Goal: Transaction & Acquisition: Download file/media

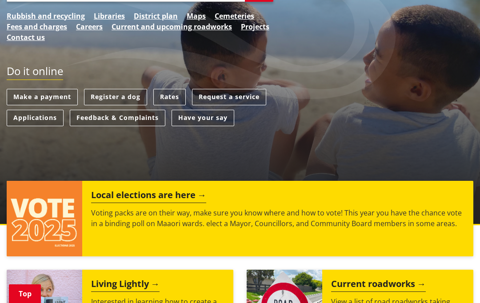
scroll to position [182, 0]
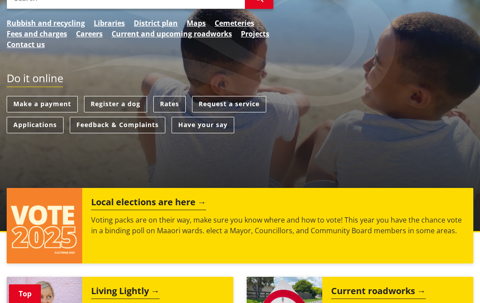
click at [171, 198] on h2 "Local elections are here" at bounding box center [148, 203] width 115 height 13
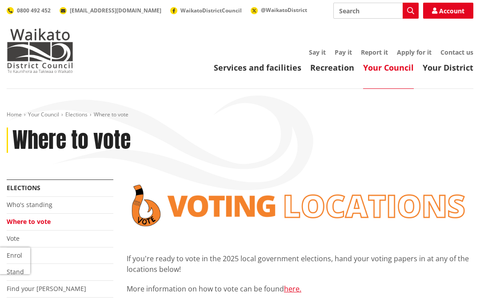
click at [333, 68] on link "Recreation" at bounding box center [332, 67] width 44 height 11
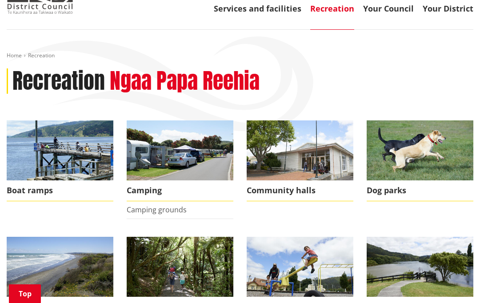
scroll to position [103, 0]
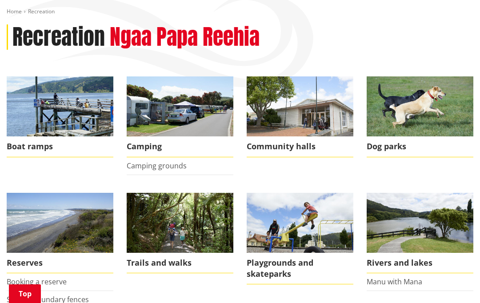
click at [405, 145] on span "Dog parks" at bounding box center [419, 146] width 107 height 20
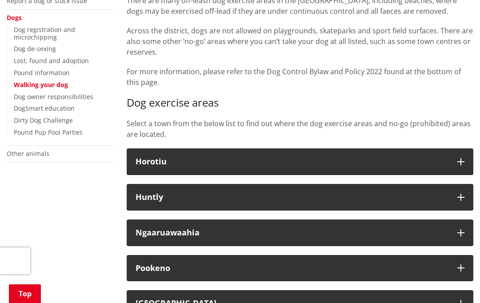
scroll to position [210, 0]
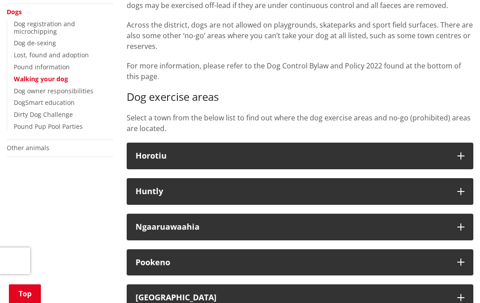
click at [458, 220] on button "Ngaaruawaahia" at bounding box center [300, 227] width 346 height 27
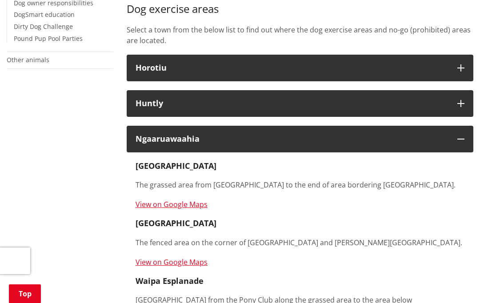
scroll to position [293, 0]
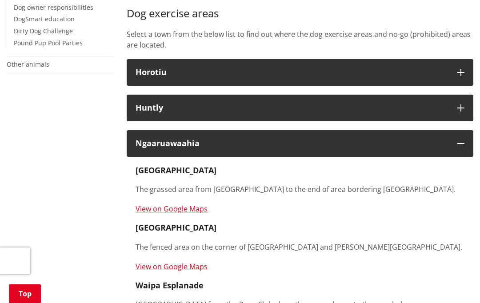
click at [461, 106] on icon "button" at bounding box center [460, 107] width 7 height 7
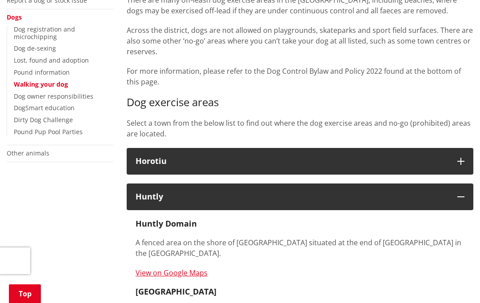
scroll to position [197, 0]
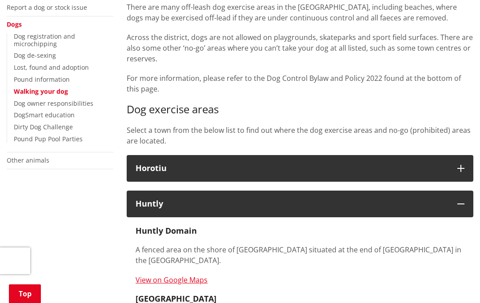
click at [412, 167] on h3 "Horotiu" at bounding box center [291, 168] width 313 height 9
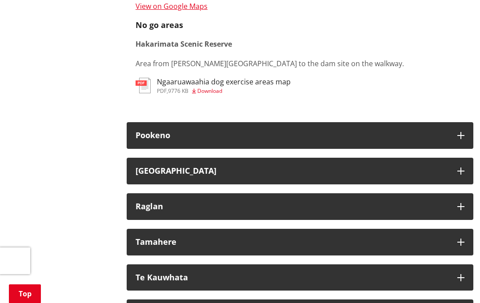
scroll to position [1023, 0]
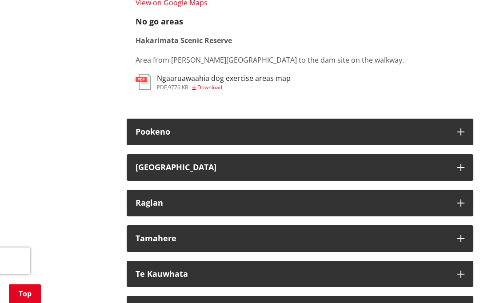
click at [404, 190] on button "Raglan" at bounding box center [300, 203] width 346 height 27
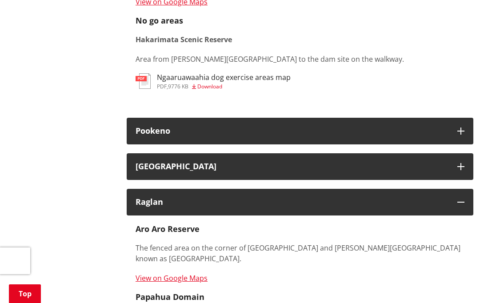
scroll to position [1023, 0]
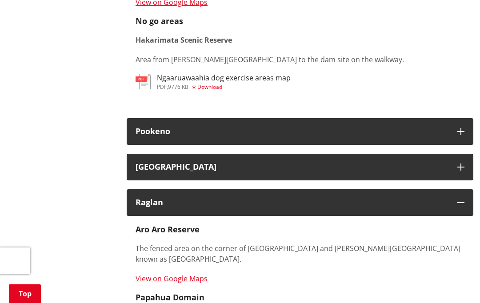
click at [406, 127] on h3 "Pookeno" at bounding box center [291, 131] width 313 height 9
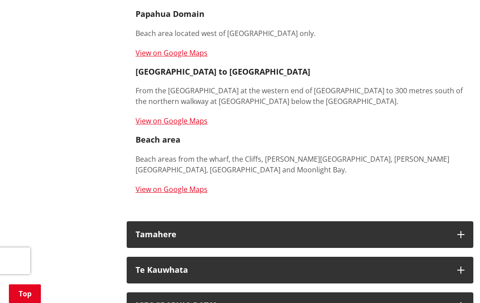
click at [379, 230] on div "Tamahere" at bounding box center [291, 234] width 313 height 9
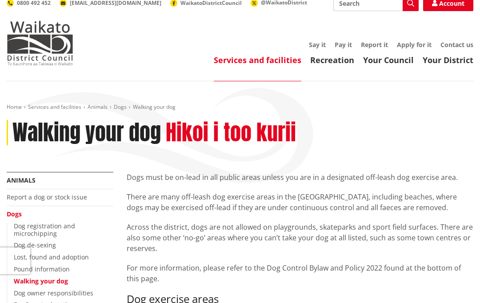
scroll to position [0, 0]
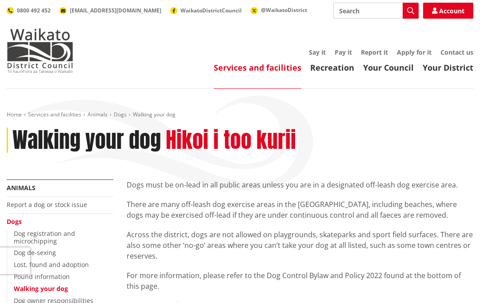
click at [338, 68] on link "Recreation" at bounding box center [332, 67] width 44 height 11
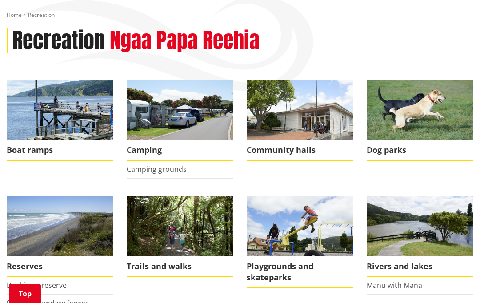
scroll to position [101, 0]
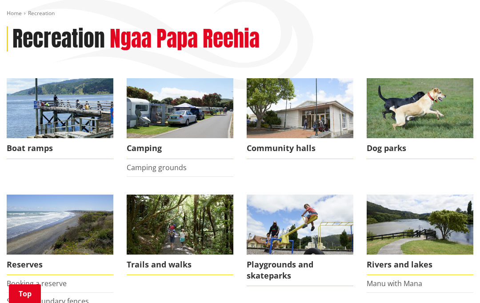
click at [385, 280] on link "Manu with Mana" at bounding box center [393, 283] width 55 height 10
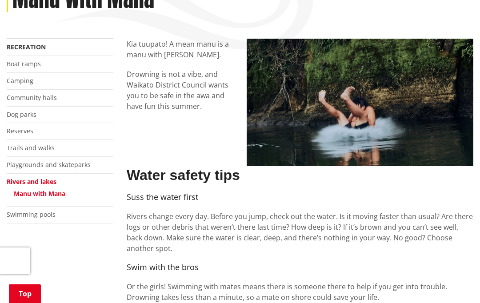
scroll to position [139, 0]
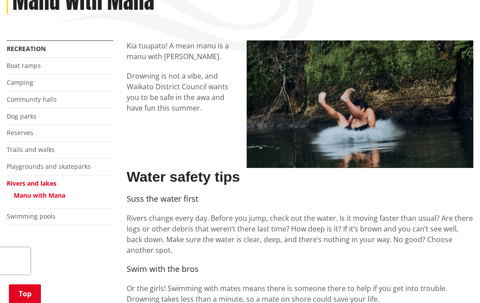
click at [22, 213] on link "Swimming pools" at bounding box center [31, 216] width 49 height 8
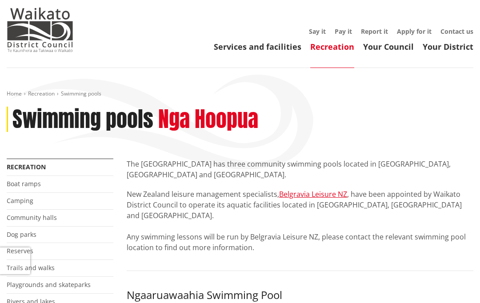
scroll to position [20, 0]
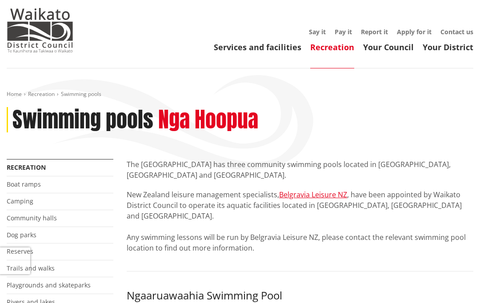
click at [27, 202] on link "Camping" at bounding box center [20, 201] width 27 height 8
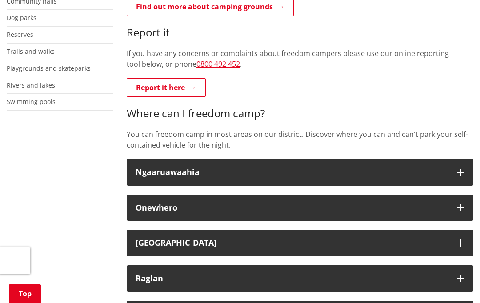
scroll to position [254, 0]
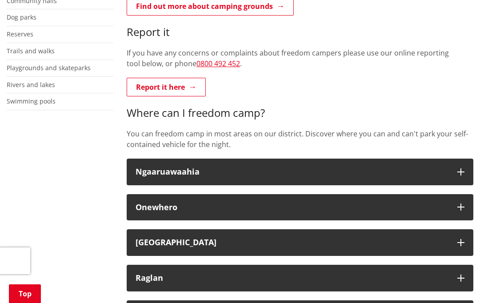
click at [461, 169] on icon "button" at bounding box center [460, 171] width 7 height 7
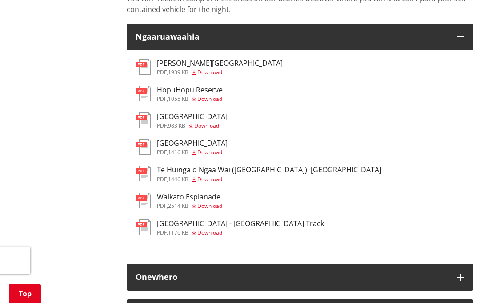
scroll to position [392, 0]
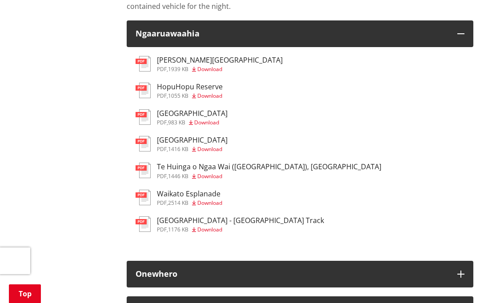
click at [194, 166] on h3 "Te Huinga o Ngaa Wai (The Point), Ngaaruawaahia" at bounding box center [269, 167] width 224 height 8
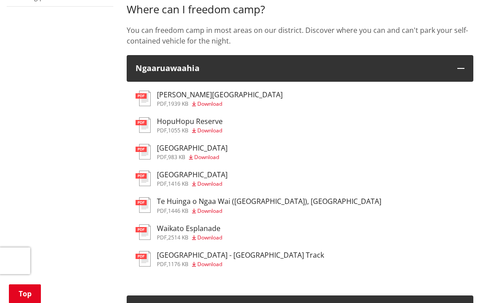
scroll to position [357, 0]
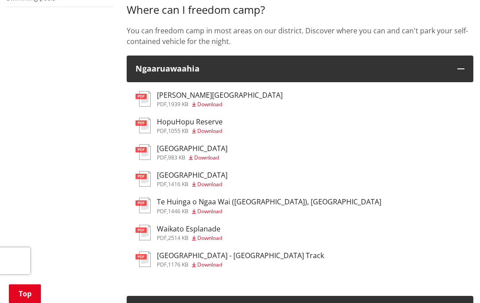
click at [203, 154] on span "Download" at bounding box center [206, 158] width 25 height 8
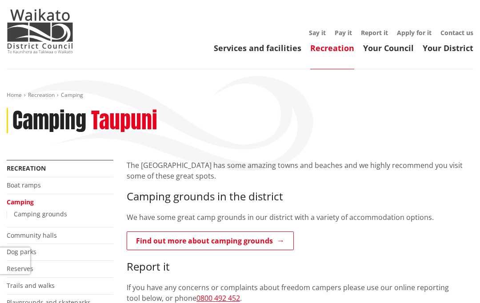
scroll to position [0, 0]
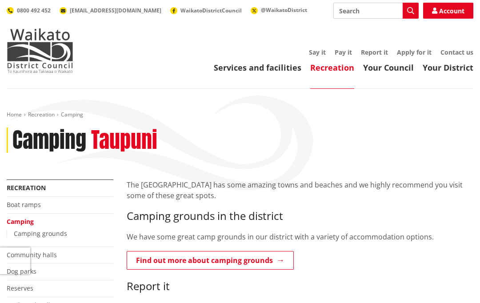
click at [274, 70] on link "Services and facilities" at bounding box center [257, 67] width 87 height 11
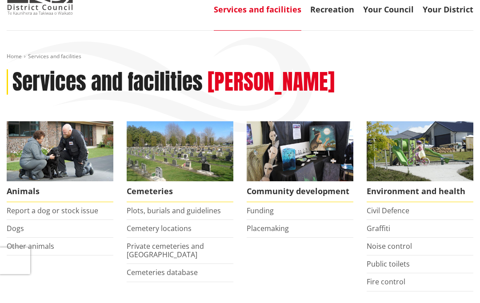
scroll to position [60, 0]
